Goal: Use online tool/utility: Utilize a website feature to perform a specific function

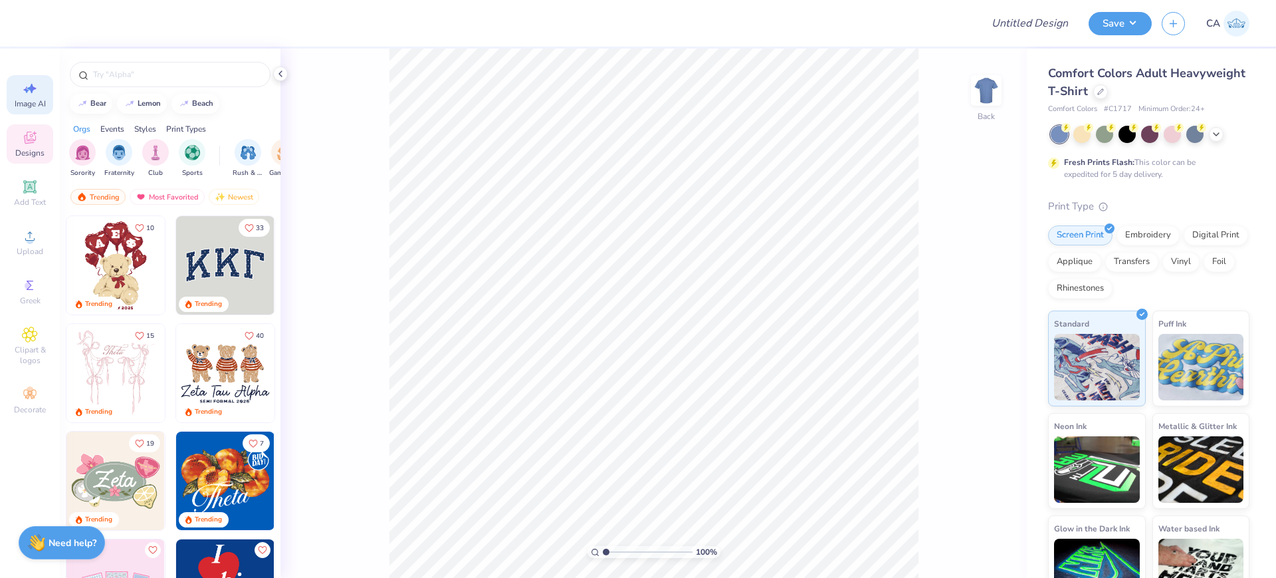
click at [35, 110] on div "Image AI" at bounding box center [30, 94] width 47 height 39
select select "4"
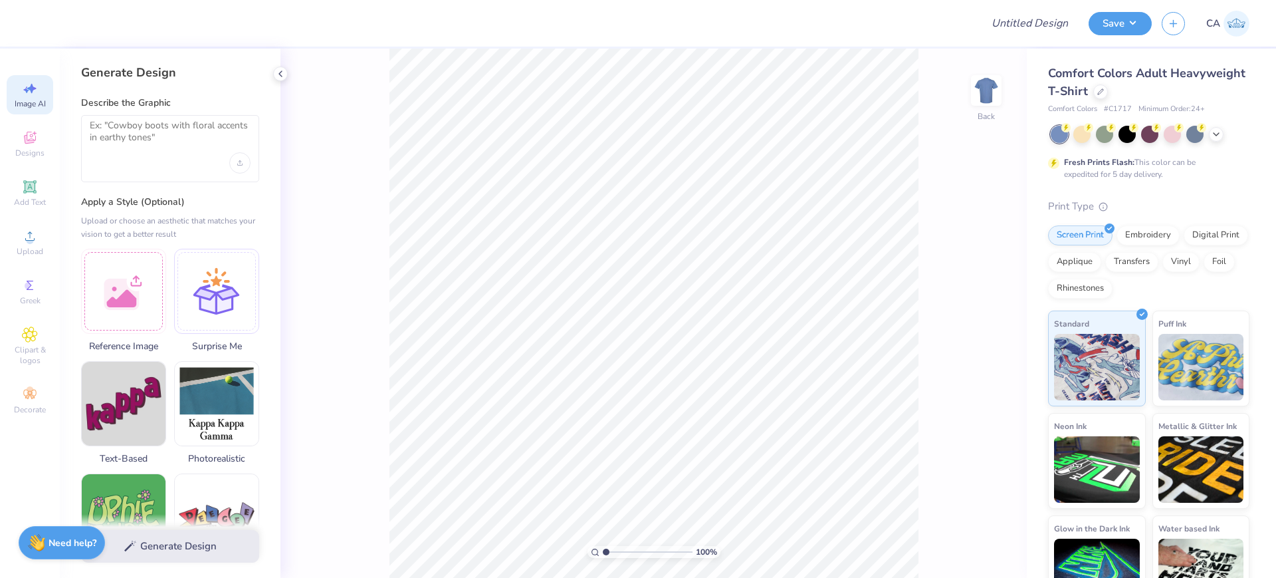
click at [134, 166] on div at bounding box center [170, 148] width 178 height 67
click at [136, 153] on div at bounding box center [170, 148] width 178 height 67
click at [136, 133] on textarea at bounding box center [170, 136] width 161 height 33
paste textarea "romantic, vintage aesthetic centered around the theme of love Main Graphic: A l…"
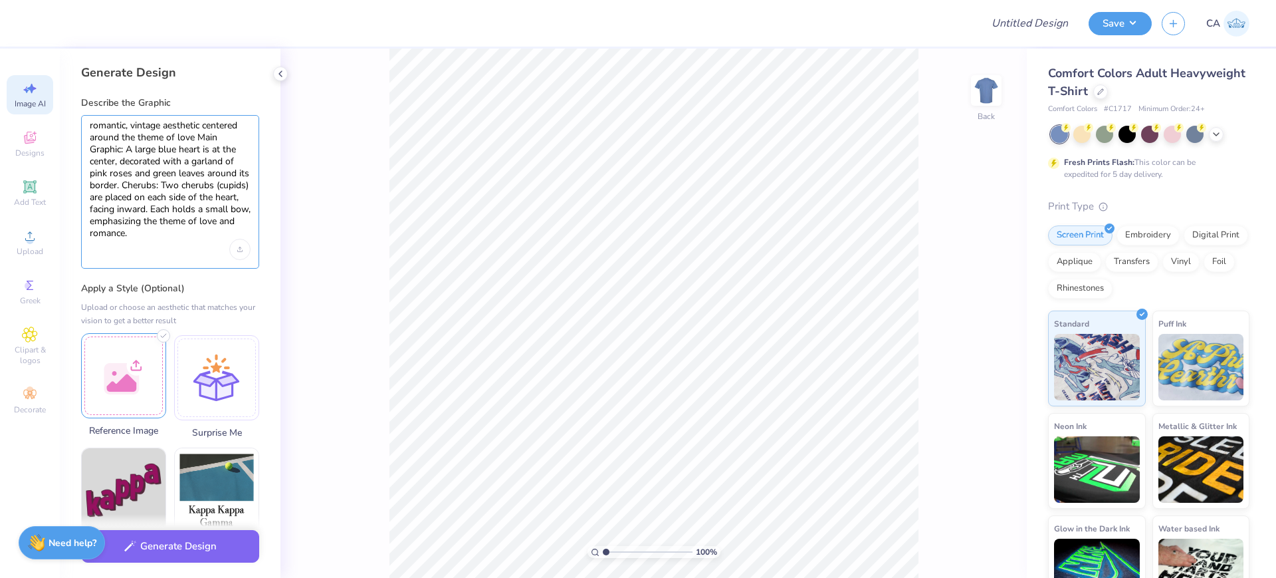
type textarea "romantic, vintage aesthetic centered around the theme of love Main Graphic: A l…"
click at [126, 379] on div at bounding box center [123, 375] width 85 height 85
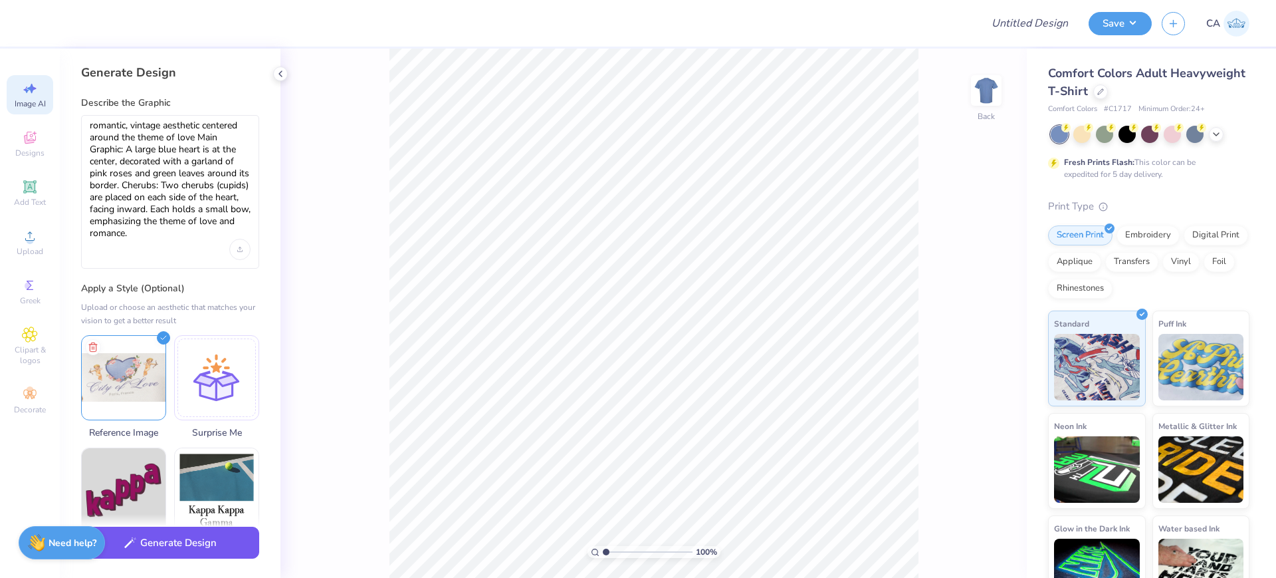
click at [210, 544] on button "Generate Design" at bounding box center [170, 543] width 178 height 33
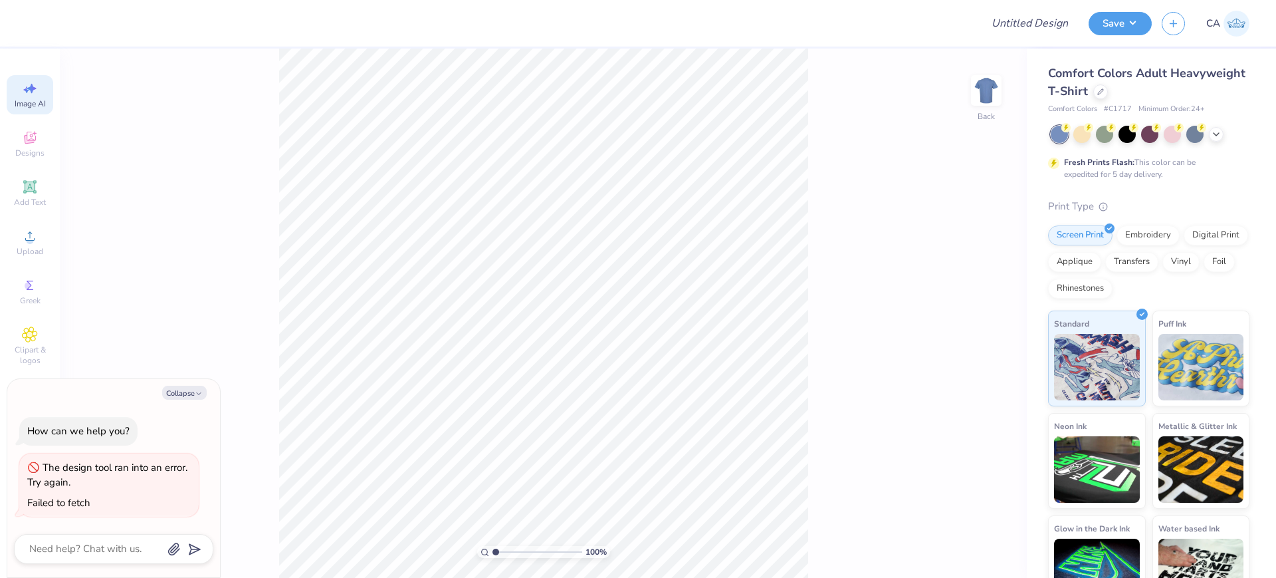
scroll to position [0, 30]
click at [189, 392] on button "Collapse" at bounding box center [184, 393] width 45 height 14
type textarea "x"
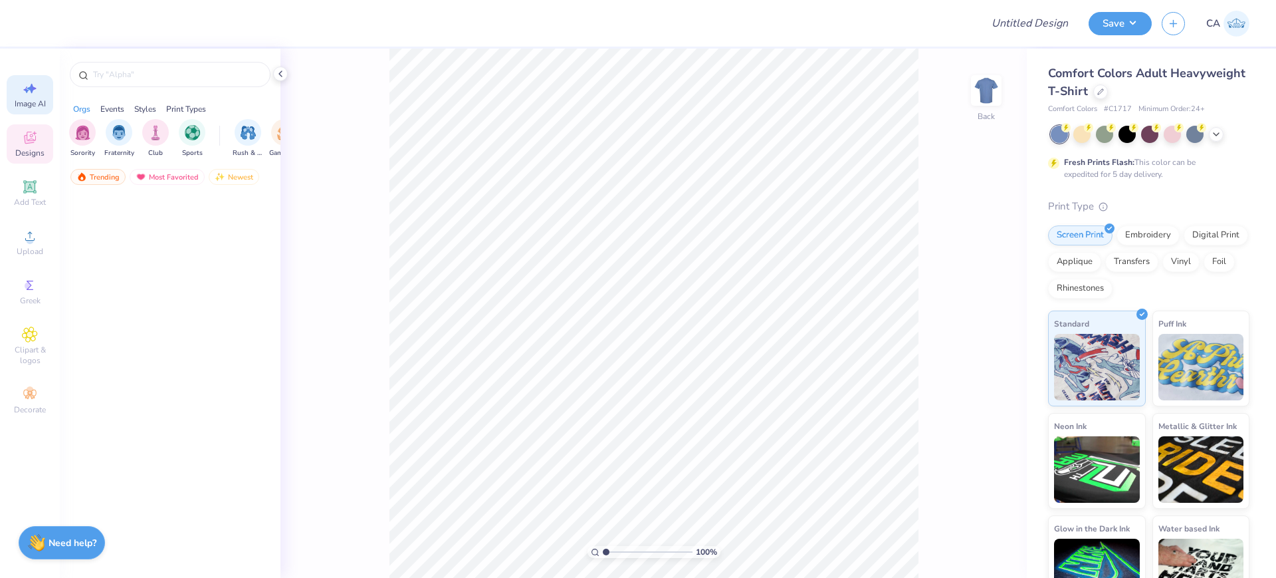
drag, startPoint x: 0, startPoint y: 0, endPoint x: 31, endPoint y: 90, distance: 94.8
click at [31, 90] on icon at bounding box center [31, 89] width 9 height 10
select select "4"
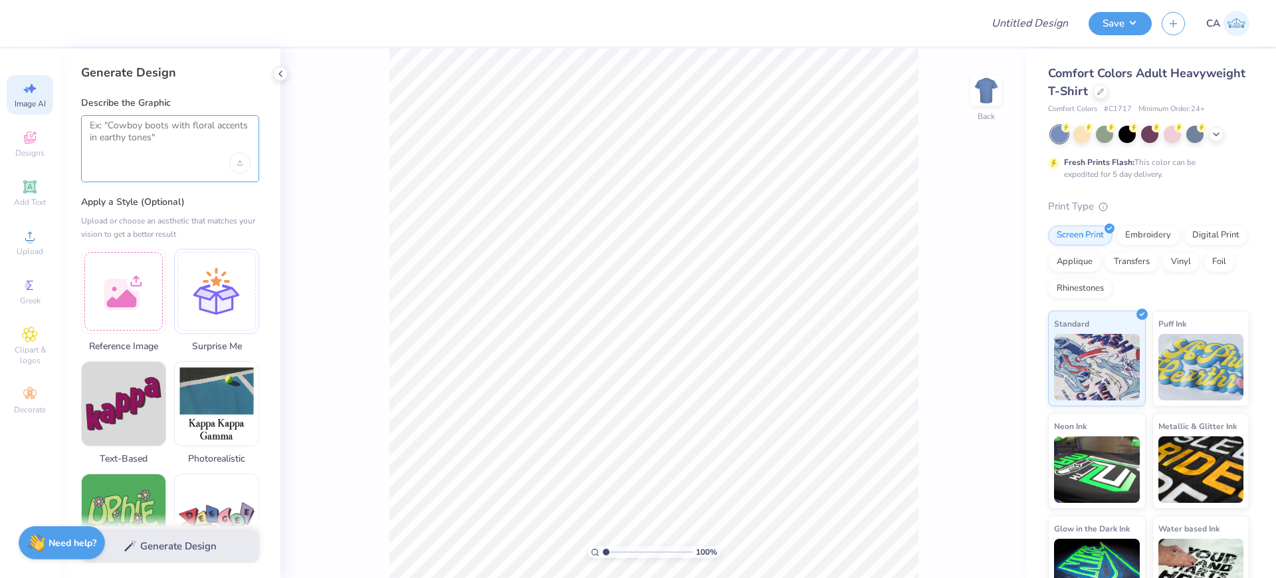
click at [106, 140] on textarea at bounding box center [170, 136] width 161 height 33
paste textarea "romantic, vintage aesthetic centered around the theme of love Main Graphic: A l…"
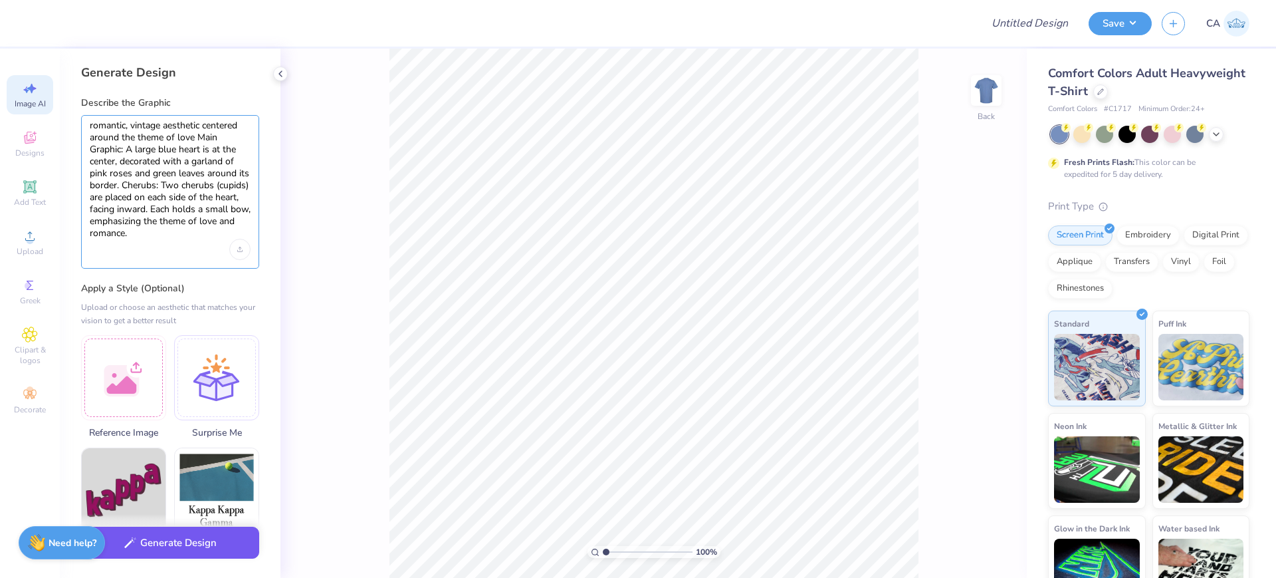
type textarea "romantic, vintage aesthetic centered around the theme of love Main Graphic: A l…"
click at [179, 542] on button "Generate Design" at bounding box center [170, 543] width 178 height 33
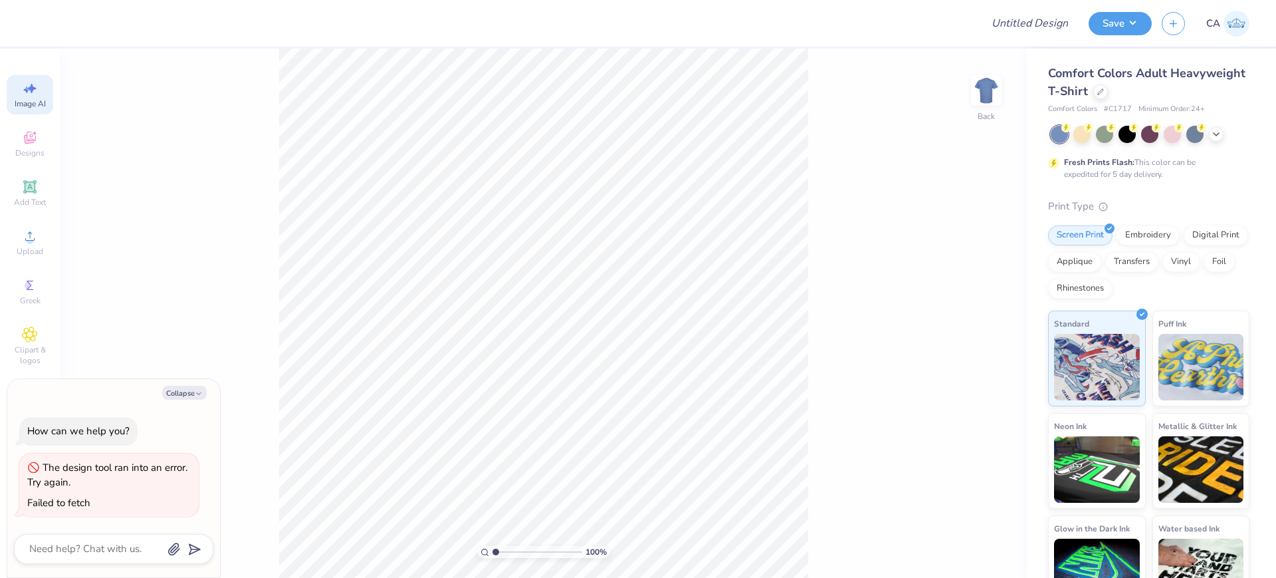
scroll to position [0, 30]
click at [40, 105] on span "Image AI" at bounding box center [30, 103] width 31 height 11
type textarea "x"
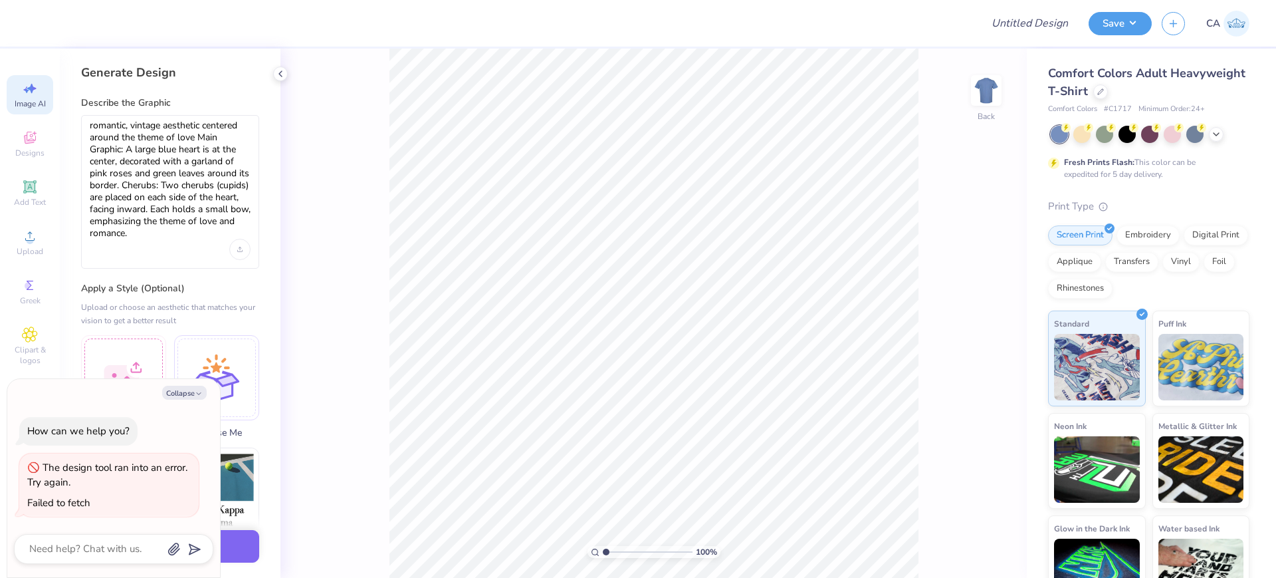
scroll to position [0, 0]
click at [162, 263] on div "romantic, vintage aesthetic centered around the theme of love Main Graphic: A l…" at bounding box center [170, 192] width 178 height 154
click at [212, 247] on div "romantic, vintage aesthetic centered around the theme of love Main Graphic: A l…" at bounding box center [170, 192] width 178 height 154
click at [190, 229] on textarea "romantic, vintage aesthetic centered around the theme of love Main Graphic: A l…" at bounding box center [170, 180] width 161 height 120
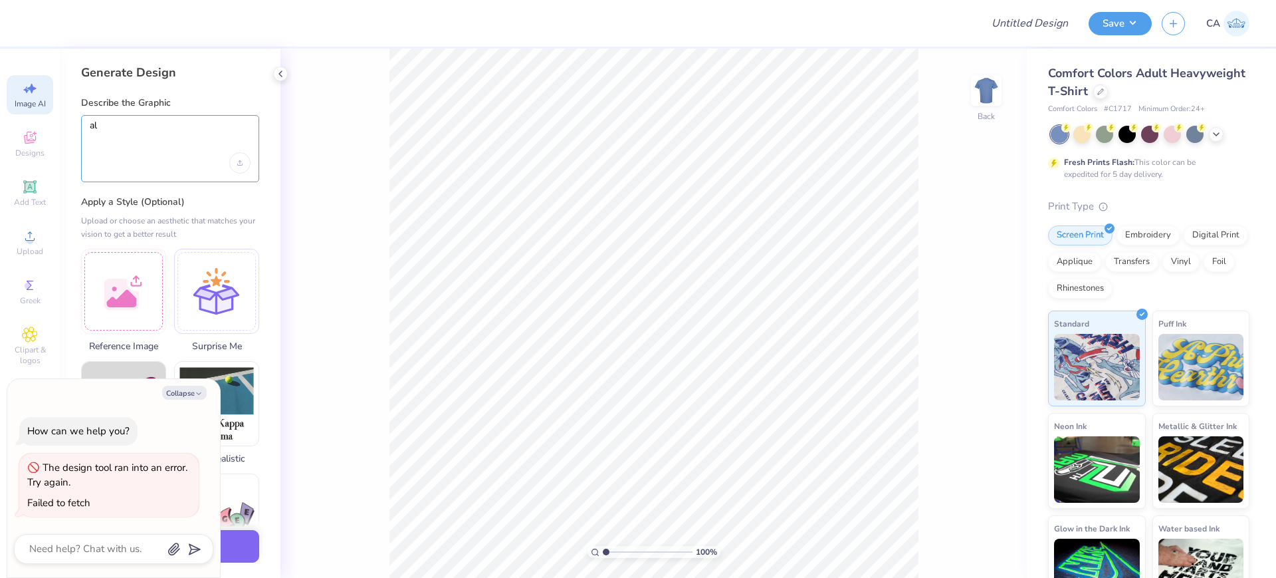
type textarea "a"
type textarea "p"
type textarea "Phi mu text only"
click at [207, 308] on div at bounding box center [216, 289] width 85 height 85
click at [185, 400] on div "Collapse How can we help you? The design tool ran into an error. Try again. Fai…" at bounding box center [113, 478] width 213 height 198
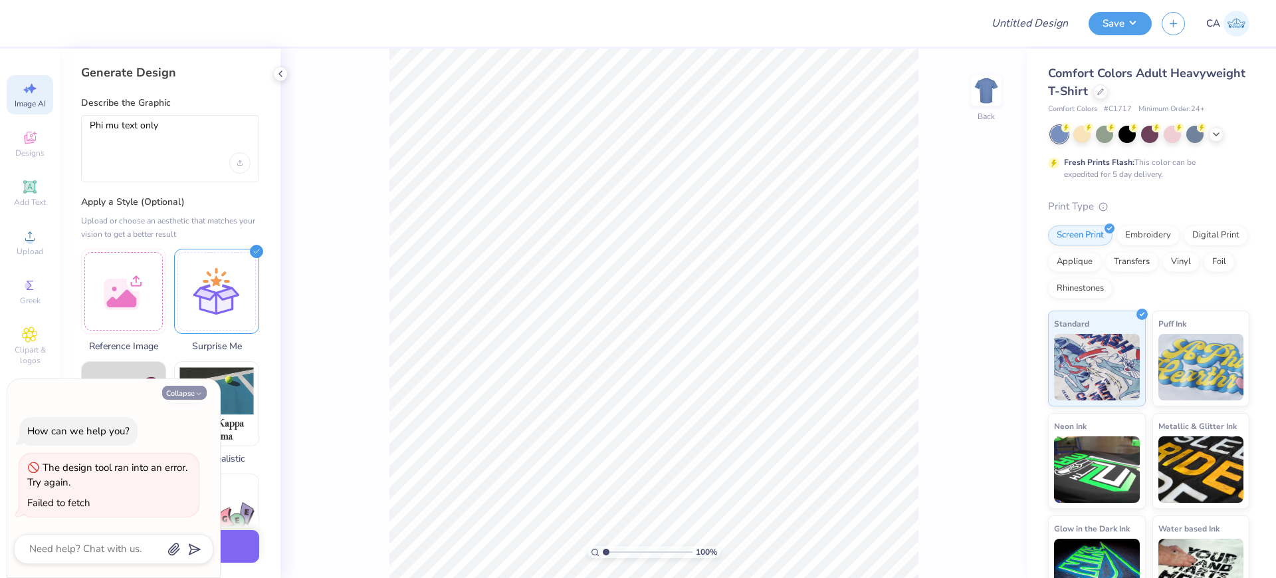
click at [185, 394] on button "Collapse" at bounding box center [184, 393] width 45 height 14
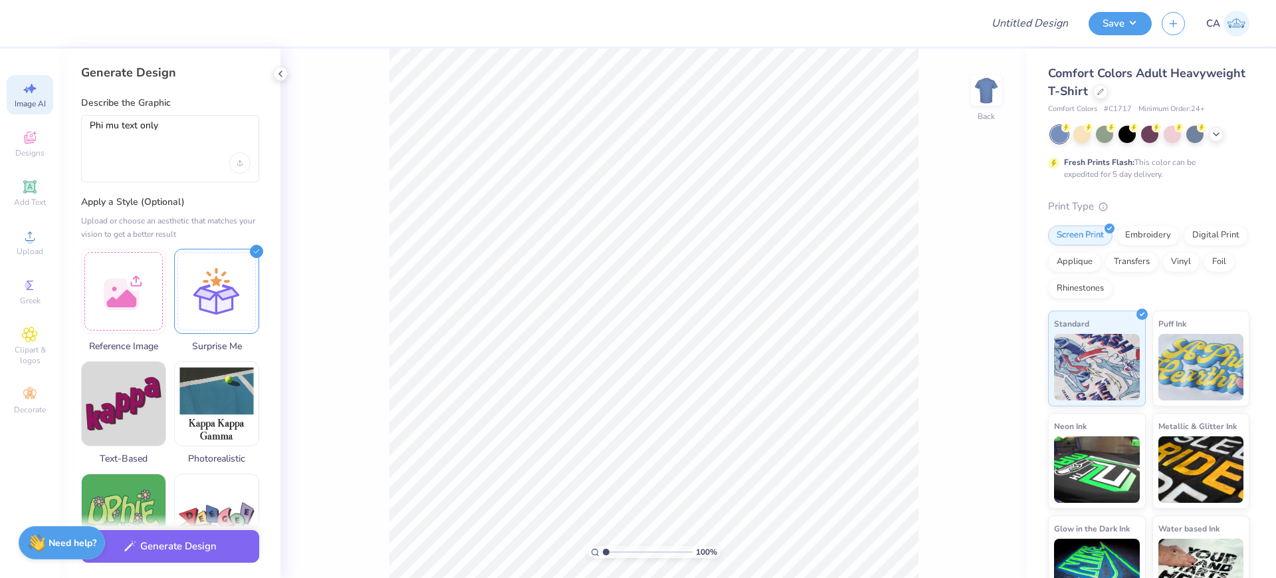
type textarea "x"
click at [207, 550] on button "Generate Design" at bounding box center [170, 543] width 178 height 33
